Goal: Task Accomplishment & Management: Complete application form

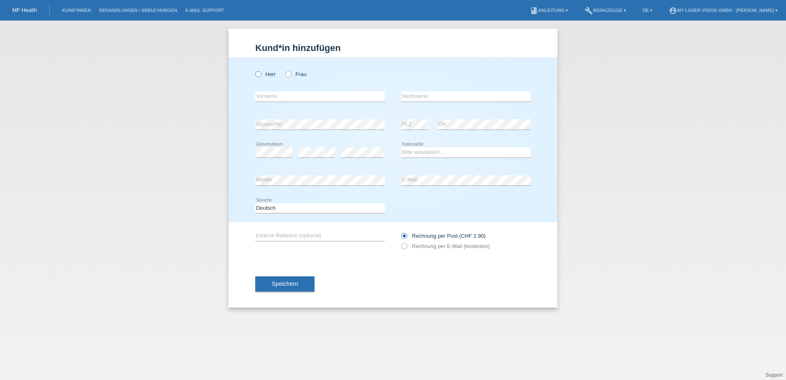
click at [254, 70] on icon at bounding box center [254, 70] width 0 height 0
click at [260, 74] on input "Herr" at bounding box center [257, 73] width 5 height 5
radio input "true"
click at [265, 101] on input "text" at bounding box center [319, 96] width 129 height 10
type input "Zilfi"
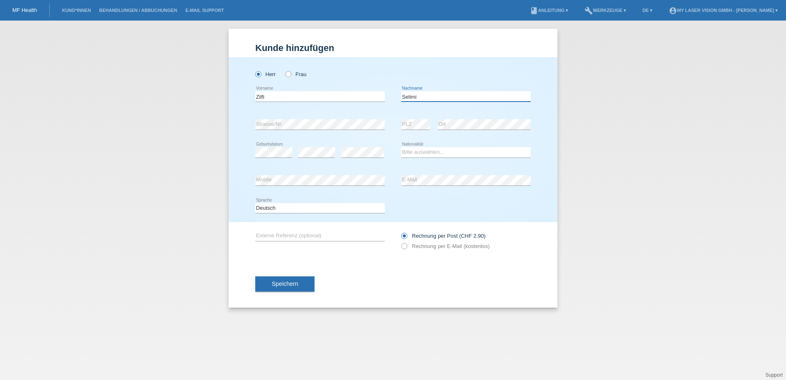
type input "Selimi"
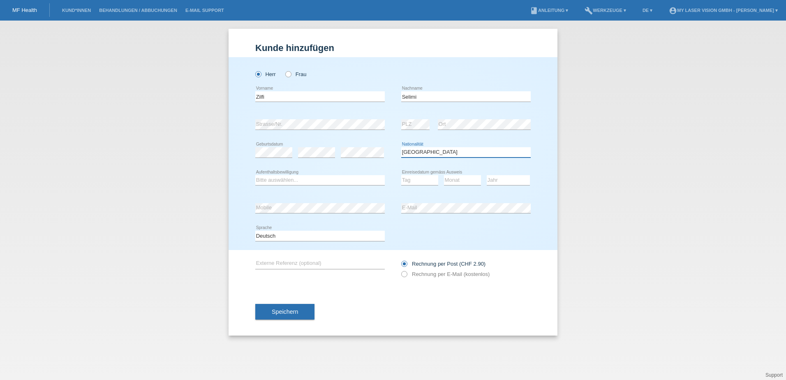
select select "IT"
click at [297, 170] on div "Bitte auswählen... C B B - Flüchtlingsstatus Andere error Aufenthaltsbewilligung" at bounding box center [319, 180] width 129 height 28
click at [295, 182] on select "Bitte auswählen... C B B - Flüchtlingsstatus Andere" at bounding box center [319, 180] width 129 height 10
select select "B"
click at [255, 175] on select "Bitte auswählen... C B B - Flüchtlingsstatus Andere" at bounding box center [319, 180] width 129 height 10
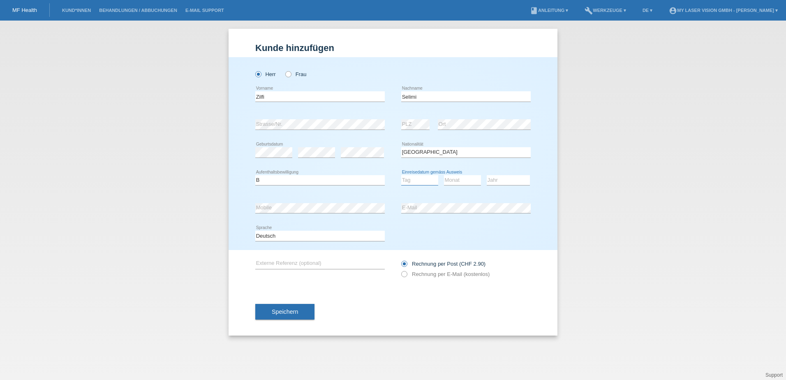
click at [421, 181] on select "Tag 01 02 03 04 05 06 07 08 09 10 11" at bounding box center [419, 180] width 37 height 10
select select "18"
click at [401, 175] on select "Tag 01 02 03 04 05 06 07 08 09 10 11" at bounding box center [419, 180] width 37 height 10
click at [461, 180] on select "Monat 01 02 03 04 05 06 07 08 09 10 11" at bounding box center [462, 180] width 37 height 10
select select "01"
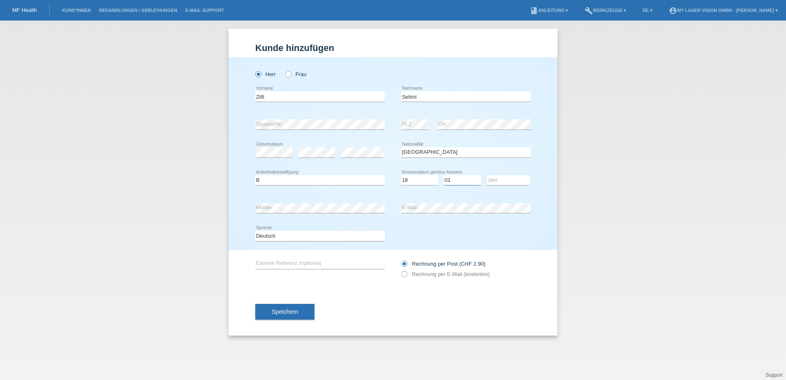
click at [444, 175] on select "Monat 01 02 03 04 05 06 07 08 09 10 11" at bounding box center [462, 180] width 37 height 10
click at [505, 180] on select "Jahr 2025 2024 2023 2022 2021 2020 2019 2018 2017 2016 2015 2014 2013 2012 2011…" at bounding box center [508, 180] width 43 height 10
select select "2015"
click at [487, 175] on select "Jahr 2025 2024 2023 2022 2021 2020 2019 2018 2017 2016 2015 2014 2013 2012 2011…" at bounding box center [508, 180] width 43 height 10
click at [300, 239] on select "Deutsch Français Italiano English" at bounding box center [319, 236] width 129 height 10
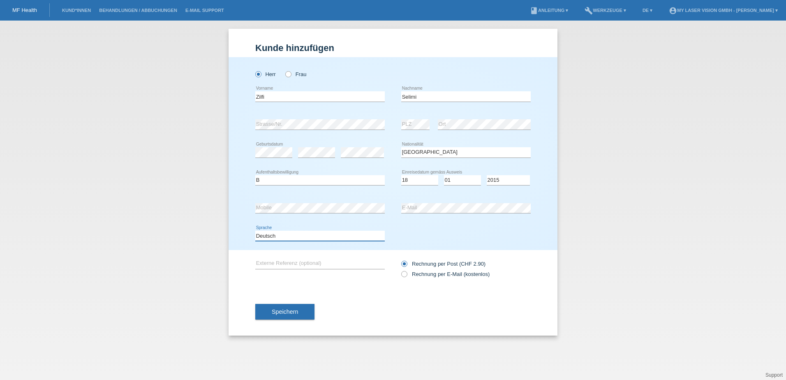
select select "it"
click at [255, 231] on select "Deutsch Français Italiano English" at bounding box center [319, 236] width 129 height 10
click at [286, 265] on input "text" at bounding box center [319, 263] width 129 height 10
type input "Augen OP"
click at [400, 270] on icon at bounding box center [400, 270] width 0 height 0
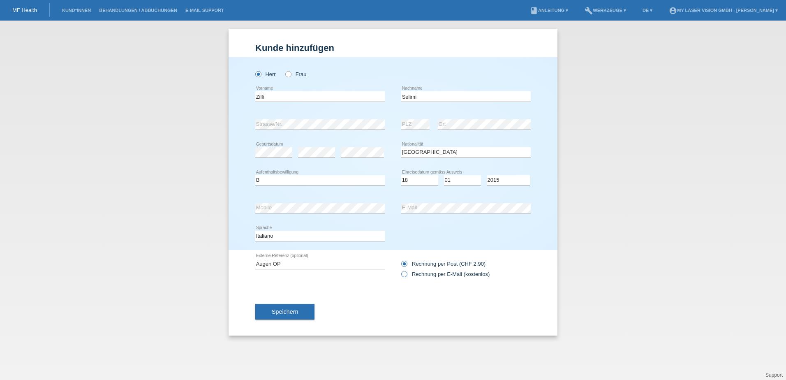
click at [403, 274] on input "Rechnung per E-Mail (kostenlos)" at bounding box center [403, 276] width 5 height 10
radio input "true"
click at [308, 310] on button "Speichern" at bounding box center [284, 312] width 59 height 16
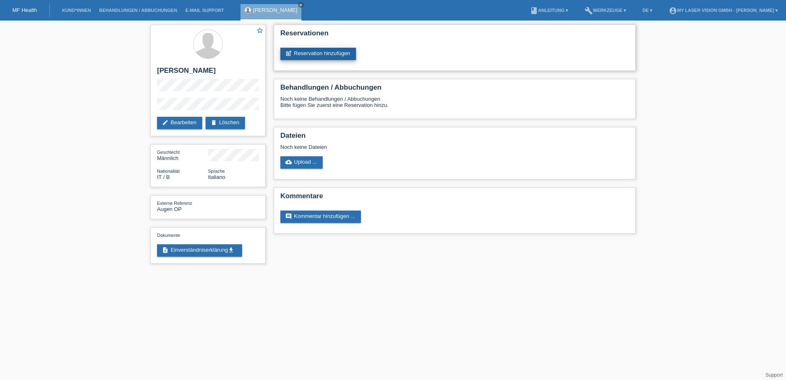
click at [328, 51] on link "post_add Reservation hinzufügen" at bounding box center [318, 54] width 76 height 12
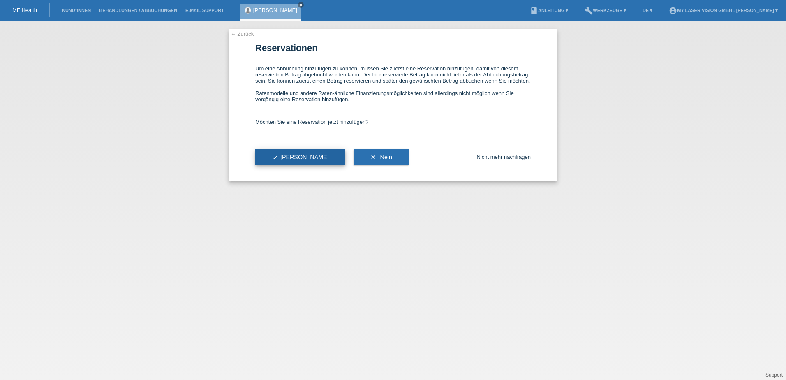
click at [280, 155] on span "check Ja" at bounding box center [300, 157] width 57 height 7
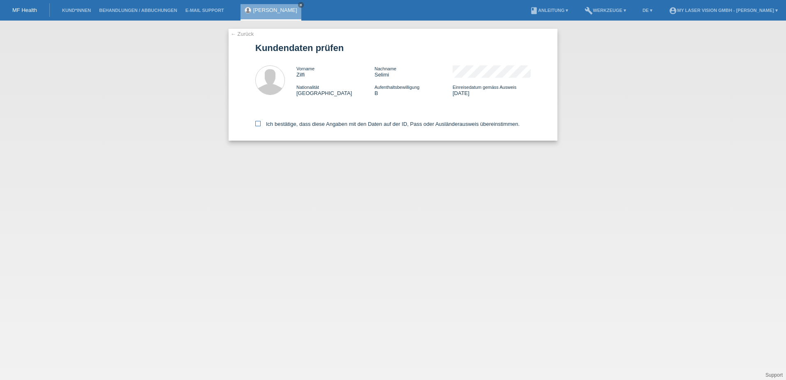
click at [258, 123] on icon at bounding box center [257, 123] width 5 height 5
click at [258, 123] on input "Ich bestätige, dass diese Angaben mit den Daten auf der ID, Pass oder Ausländer…" at bounding box center [257, 123] width 5 height 5
checkbox input "true"
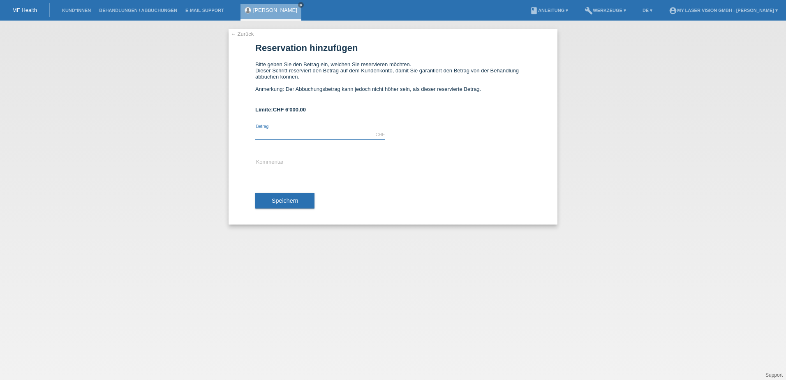
click at [325, 133] on input "text" at bounding box center [319, 134] width 129 height 10
type input "2000.00"
click at [297, 159] on input "text" at bounding box center [319, 162] width 129 height 10
type input "Augen OP"
click at [278, 199] on span "Speichern" at bounding box center [285, 200] width 26 height 7
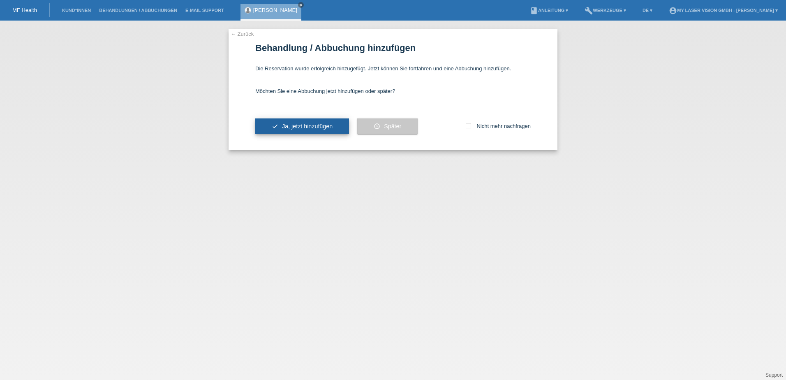
click at [317, 128] on span "Ja, jetzt hinzufügen" at bounding box center [307, 126] width 51 height 7
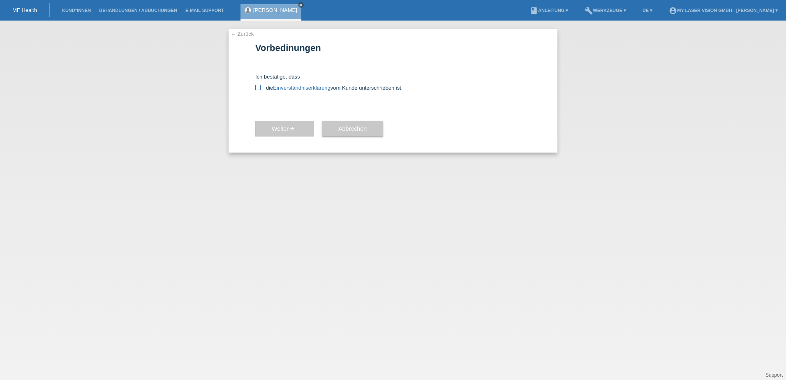
click at [259, 88] on icon at bounding box center [257, 87] width 5 height 5
click at [259, 88] on input "die Einverständniserklärung vom Kunde unterschrieben ist." at bounding box center [257, 87] width 5 height 5
checkbox input "true"
click at [295, 125] on icon "arrow_forward" at bounding box center [291, 128] width 7 height 7
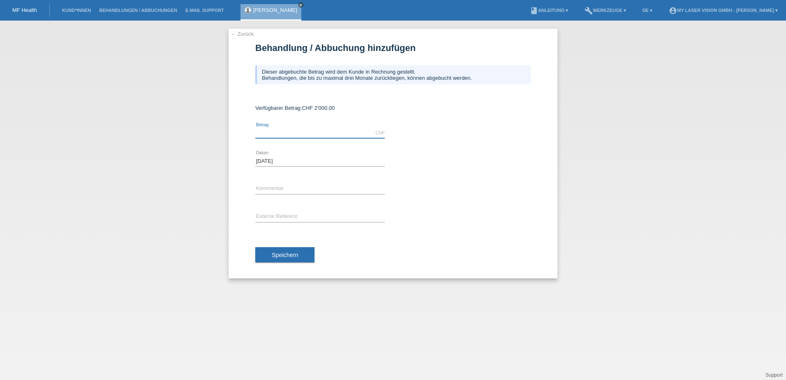
click at [306, 136] on input "text" at bounding box center [319, 133] width 129 height 10
type input "2000.00"
click at [292, 187] on input "text" at bounding box center [319, 189] width 129 height 10
type input "Augen OP"
click at [308, 254] on button "Speichern" at bounding box center [284, 255] width 59 height 16
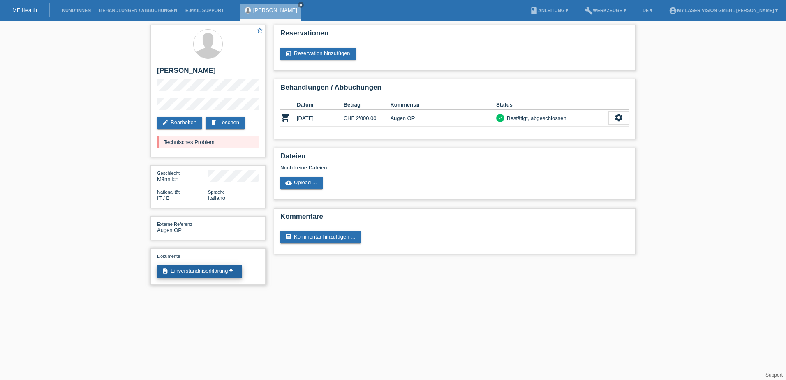
click at [208, 273] on link "description Einverständniserklärung get_app" at bounding box center [199, 271] width 85 height 12
